Goal: Information Seeking & Learning: Stay updated

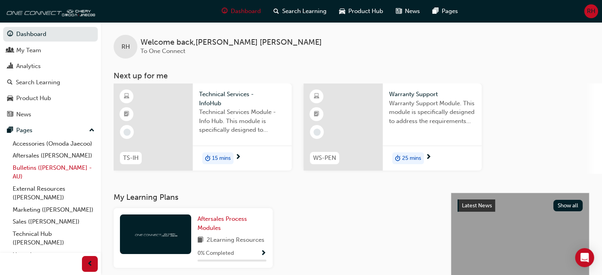
click at [40, 177] on link "Bulletins ([PERSON_NAME] - AU)" at bounding box center [53, 172] width 88 height 21
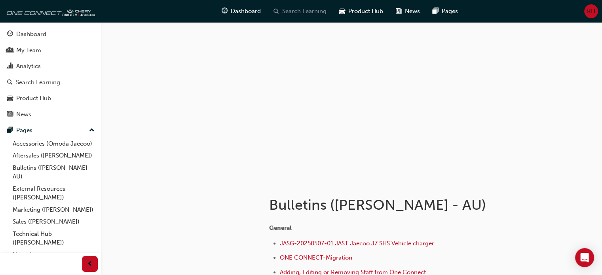
click at [283, 9] on span "Search Learning" at bounding box center [304, 11] width 44 height 9
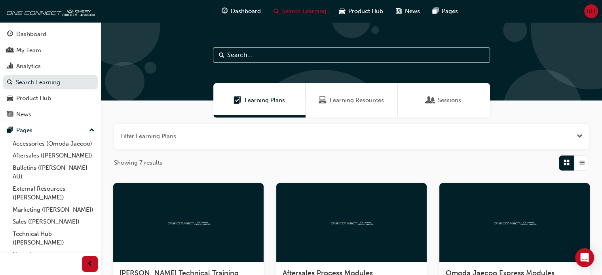
drag, startPoint x: 236, startPoint y: 54, endPoint x: 385, endPoint y: 55, distance: 148.8
click at [385, 55] on input "text" at bounding box center [351, 54] width 277 height 15
type input "j"
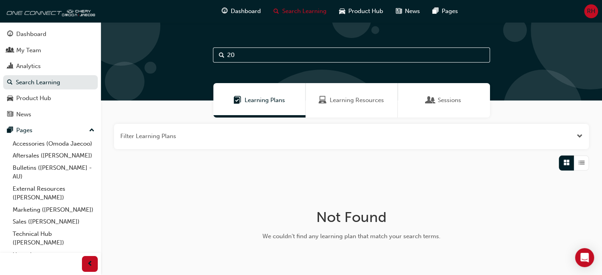
type input "2"
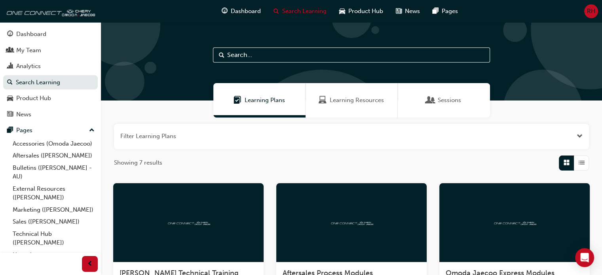
click at [360, 94] on div "Learning Resources" at bounding box center [351, 100] width 92 height 34
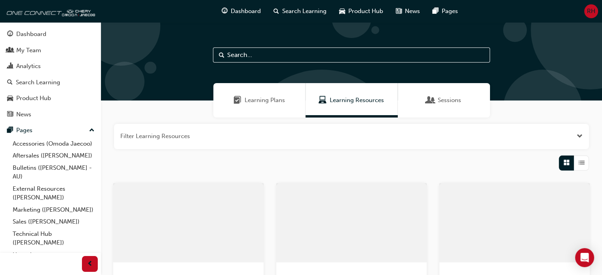
click at [276, 57] on input "text" at bounding box center [351, 54] width 277 height 15
type input "2"
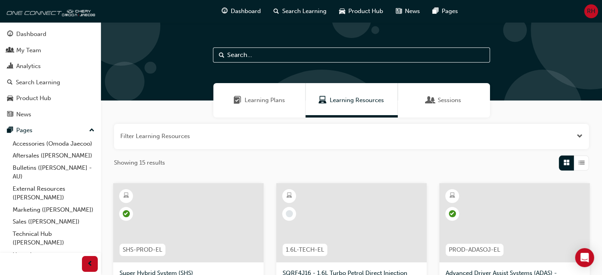
click at [169, 67] on div at bounding box center [351, 61] width 501 height 78
click at [33, 179] on link "Bulletins ([PERSON_NAME] - AU)" at bounding box center [53, 172] width 88 height 21
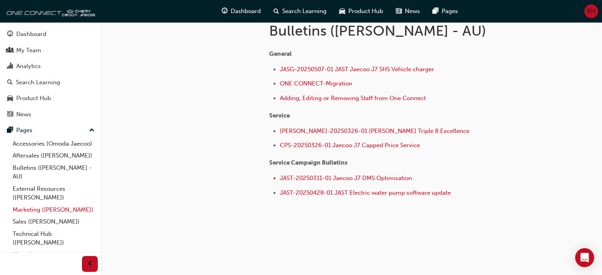
scroll to position [30, 0]
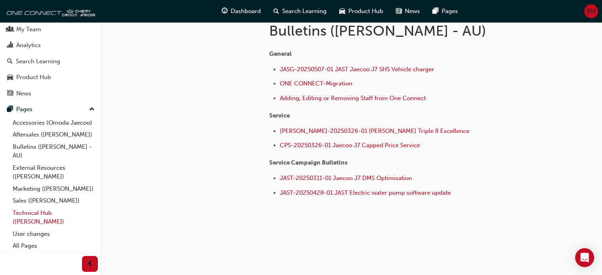
click at [47, 212] on link "Technical Hub ([PERSON_NAME])" at bounding box center [53, 217] width 88 height 21
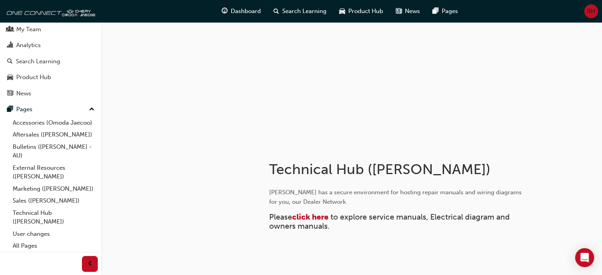
scroll to position [74, 0]
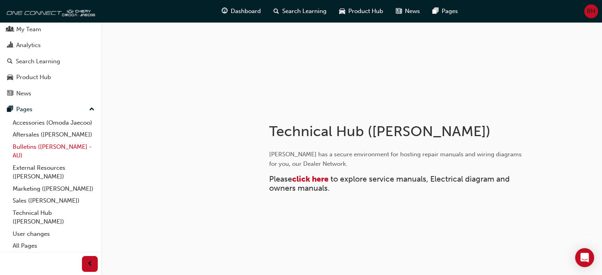
click at [25, 150] on link "Bulletins ([PERSON_NAME] - AU)" at bounding box center [53, 151] width 88 height 21
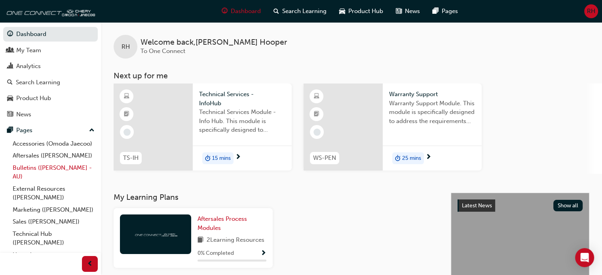
click at [61, 177] on link "Bulletins ([PERSON_NAME] - AU)" at bounding box center [53, 172] width 88 height 21
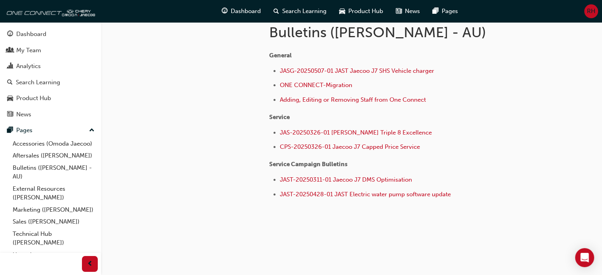
scroll to position [174, 0]
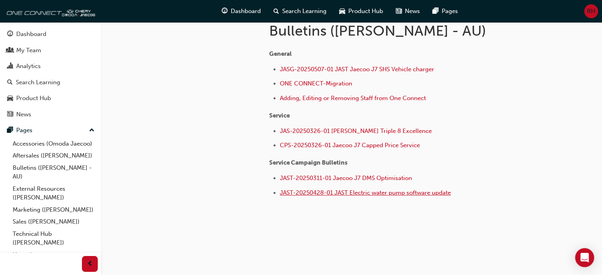
click at [364, 193] on span "JAST-20250428-01 JAST Electric water pump software update" at bounding box center [365, 192] width 171 height 7
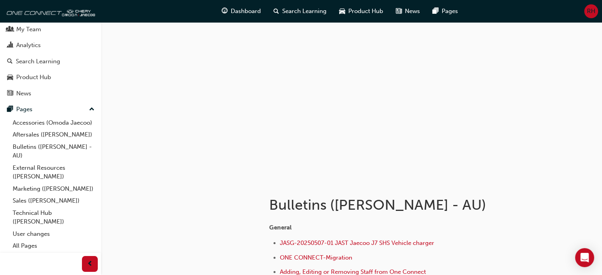
scroll to position [30, 0]
